Goal: Task Accomplishment & Management: Manage account settings

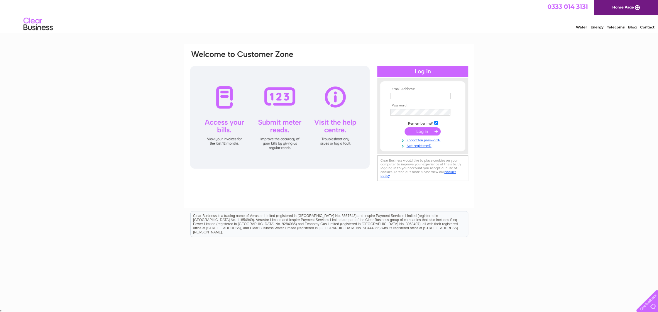
type input "hello@whitewallmarketing.co.uk"
click at [415, 129] on input "submit" at bounding box center [422, 131] width 36 height 8
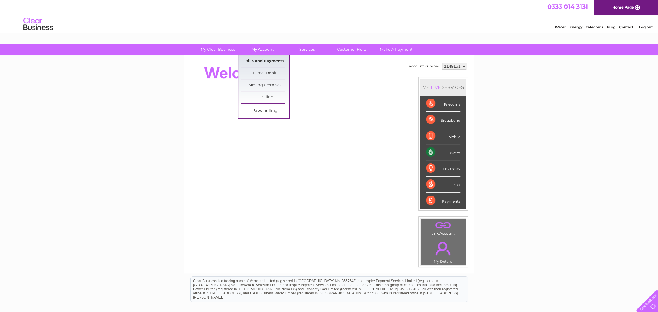
click at [273, 59] on link "Bills and Payments" at bounding box center [264, 61] width 48 height 12
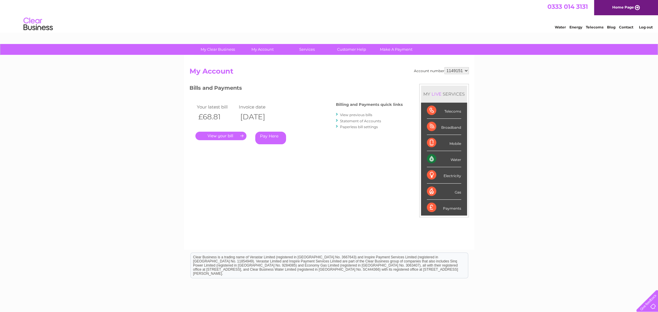
click at [242, 134] on link "." at bounding box center [220, 136] width 51 height 9
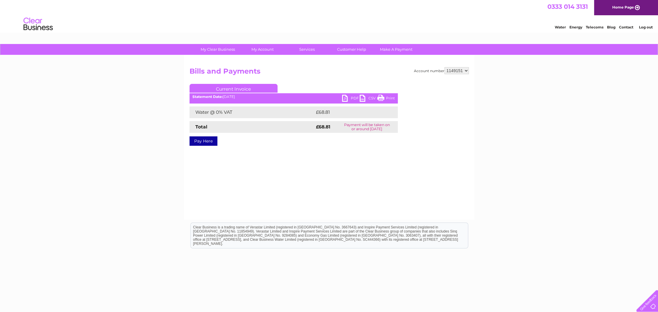
click at [347, 97] on link "PDF" at bounding box center [351, 99] width 18 height 9
